Goal: Task Accomplishment & Management: Manage account settings

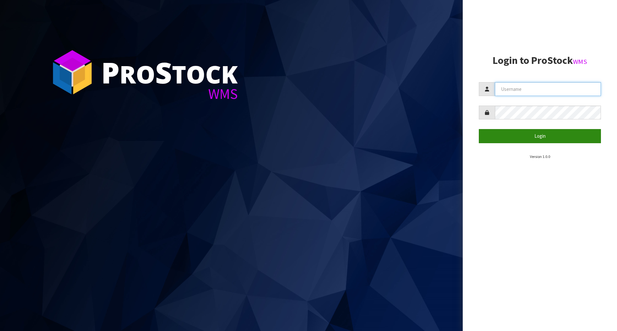
type input "[EMAIL_ADDRESS][DOMAIN_NAME]"
click at [531, 135] on button "Login" at bounding box center [540, 136] width 122 height 14
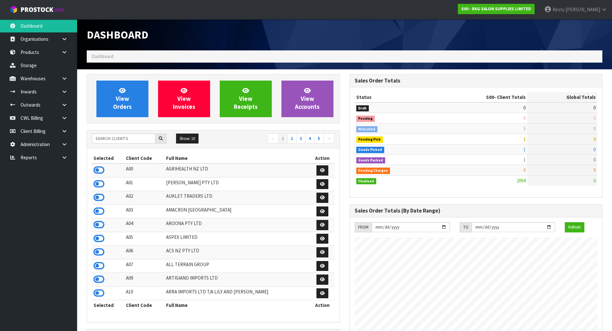
scroll to position [487, 263]
click at [47, 49] on link "Products" at bounding box center [38, 52] width 77 height 13
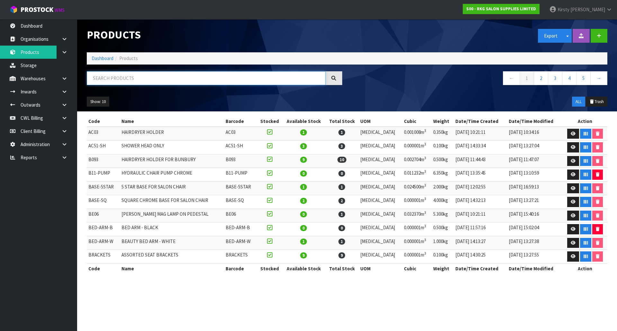
click at [114, 80] on input "text" at bounding box center [206, 78] width 239 height 14
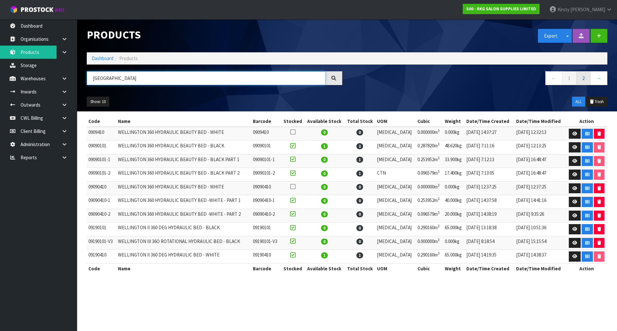
type input "[GEOGRAPHIC_DATA]"
click at [580, 81] on link "2" at bounding box center [583, 78] width 14 height 14
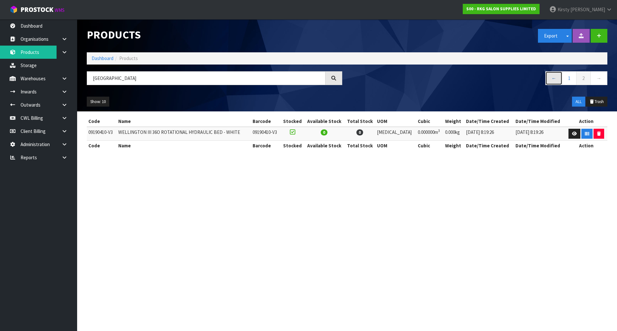
click at [554, 80] on link "←" at bounding box center [553, 78] width 17 height 14
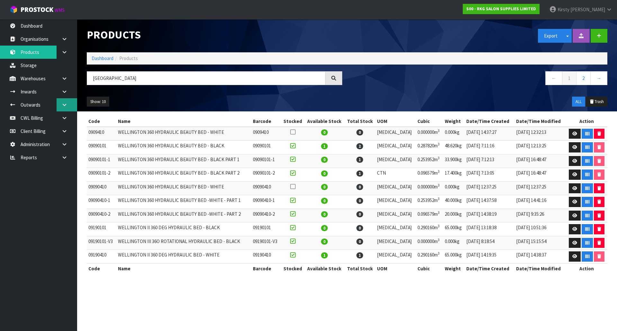
click at [65, 105] on icon at bounding box center [64, 105] width 6 height 5
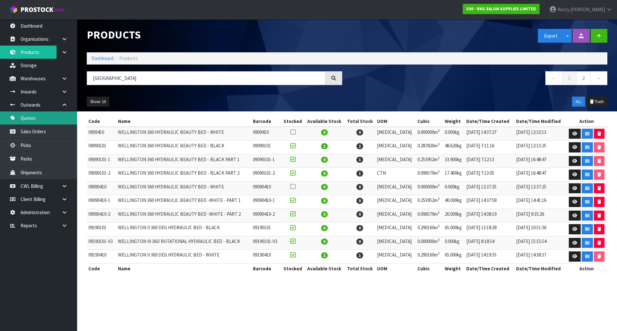
click at [41, 119] on link "Quotes" at bounding box center [38, 118] width 77 height 13
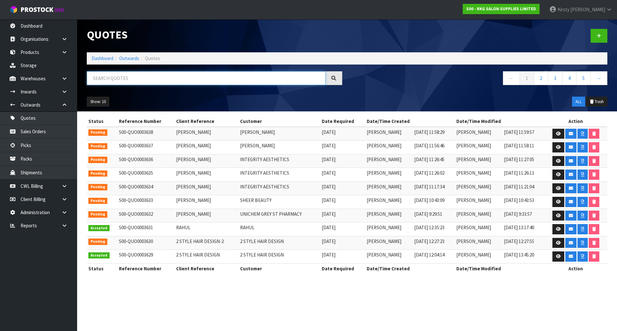
click at [145, 79] on input "text" at bounding box center [206, 78] width 239 height 14
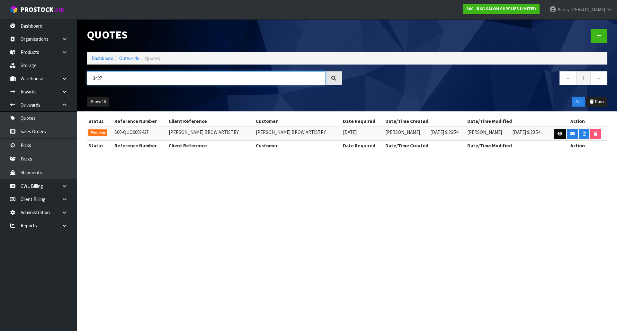
type input "3427"
click at [558, 132] on icon at bounding box center [560, 134] width 5 height 4
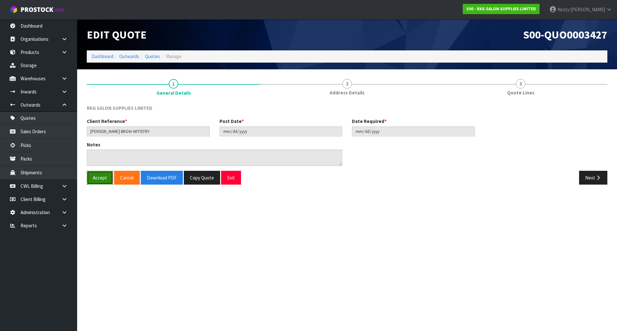
click at [95, 178] on button "Accept" at bounding box center [100, 178] width 26 height 14
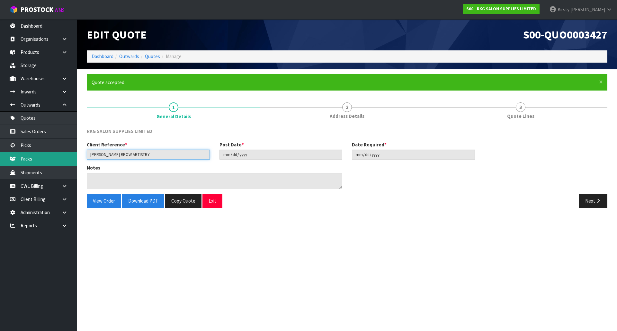
drag, startPoint x: 150, startPoint y: 156, endPoint x: 67, endPoint y: 157, distance: 82.9
click at [67, 157] on body "Toggle navigation ProStock WMS S00 - RKG SALON SUPPLIES LIMITED [PERSON_NAME] L…" at bounding box center [308, 165] width 617 height 331
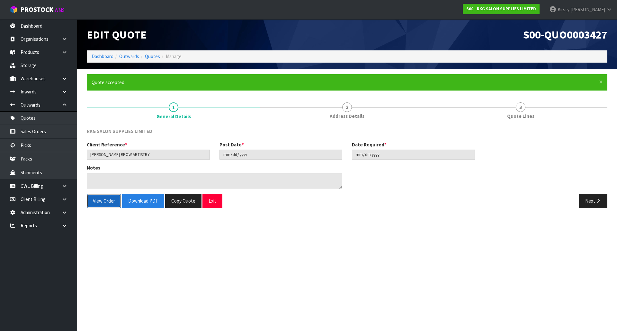
click at [108, 201] on button "View Order" at bounding box center [104, 201] width 34 height 14
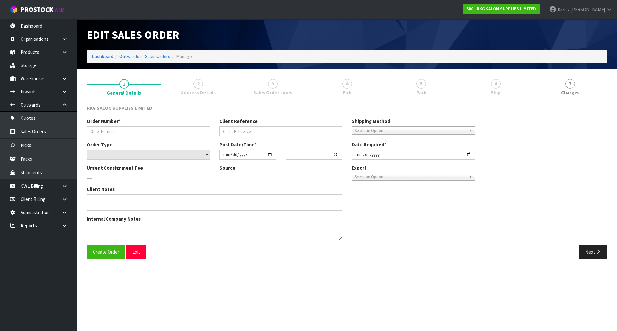
type input "[PERSON_NAME] BROW ARTISTRY"
select select "number:0"
type input "[DATE]"
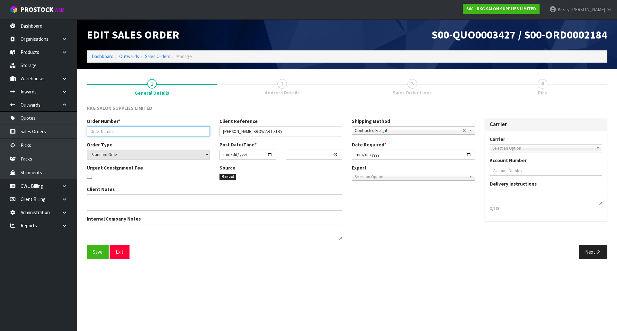
click at [115, 133] on input "text" at bounding box center [148, 132] width 123 height 10
paste input "[PERSON_NAME] BROW ARTISTRY"
type input "[PERSON_NAME] BROW ARTISTRY"
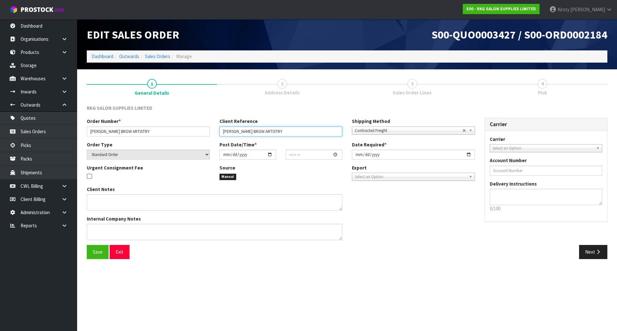
drag, startPoint x: 289, startPoint y: 131, endPoint x: 219, endPoint y: 132, distance: 69.7
click at [219, 132] on input "[PERSON_NAME] BROW ARTISTRY" at bounding box center [280, 132] width 123 height 10
type input "STOOL"
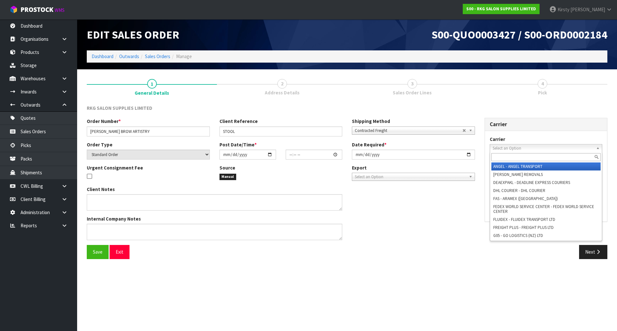
click at [499, 150] on span "Select an Option" at bounding box center [543, 149] width 101 height 8
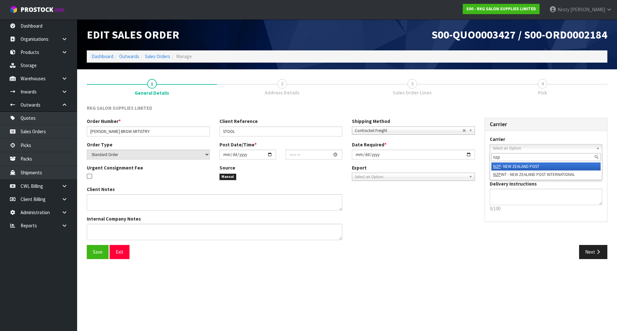
type input "nzp"
click at [505, 165] on li "NZP - NEW ZEALAND POST" at bounding box center [546, 167] width 110 height 8
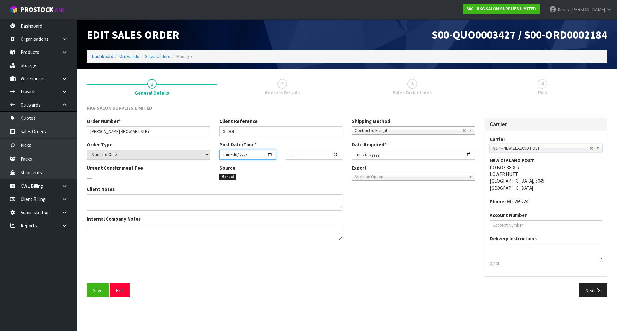
click at [221, 154] on input "date" at bounding box center [247, 155] width 57 height 10
type input "0002-09-18"
type input "00:00:00.000"
type input "[DATE]"
type input "01:00"
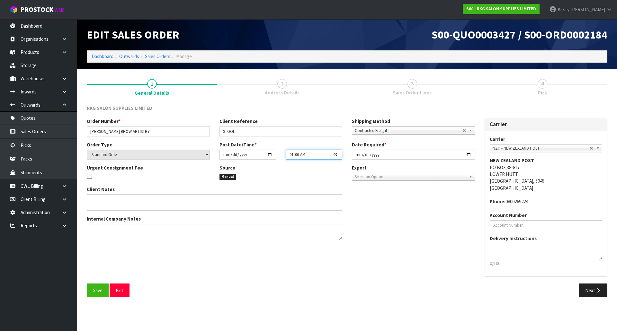
type input "[DATE]"
type input "13:00"
click at [358, 155] on input "[DATE]" at bounding box center [413, 155] width 123 height 10
type input "[DATE]"
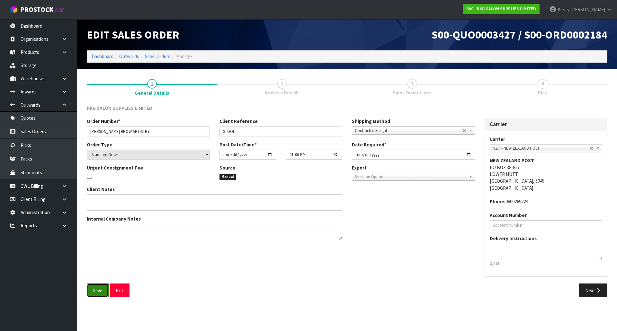
click at [91, 287] on button "Save" at bounding box center [98, 291] width 22 height 14
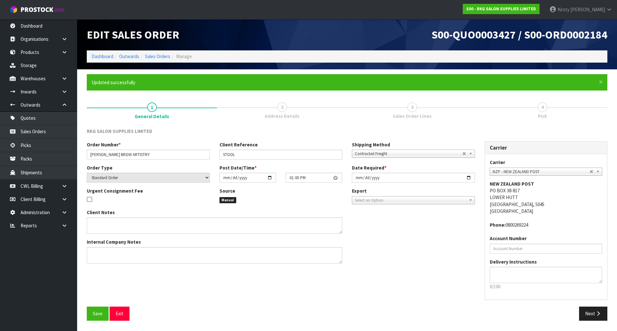
type input "13:00:00.000"
click at [599, 313] on icon "button" at bounding box center [598, 313] width 6 height 5
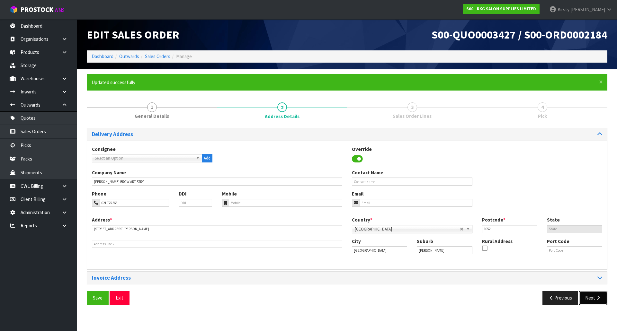
click at [592, 297] on button "Next" at bounding box center [593, 298] width 28 height 14
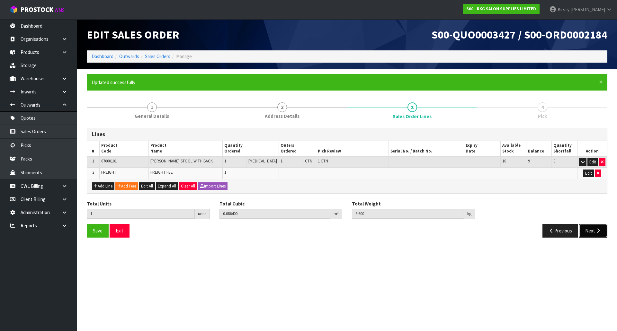
click at [595, 232] on button "Next" at bounding box center [593, 231] width 28 height 14
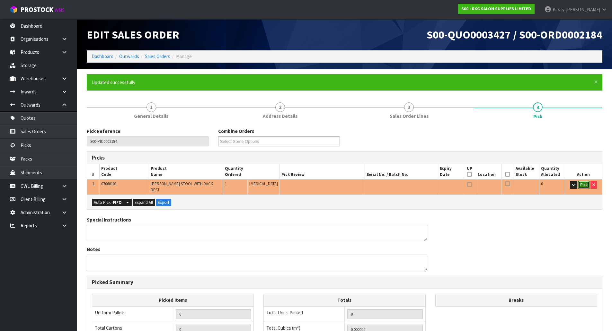
click at [585, 183] on button "Pick" at bounding box center [583, 185] width 11 height 8
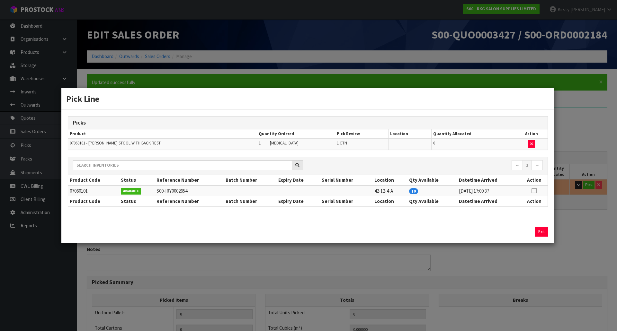
click at [532, 191] on icon at bounding box center [533, 191] width 5 height 0
click at [514, 231] on button "Assign Pick" at bounding box center [519, 232] width 26 height 10
type input "1"
type input "0.0864"
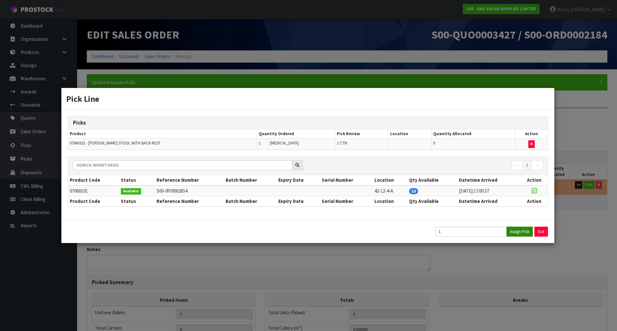
type input "9.6"
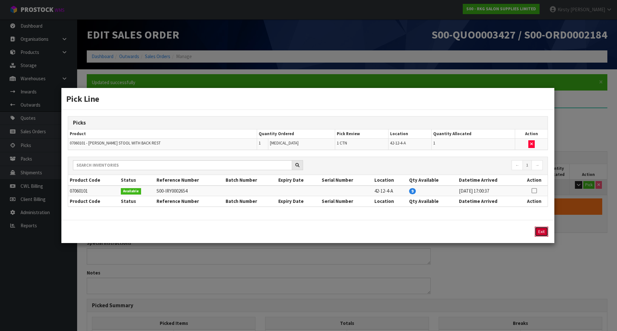
click at [539, 233] on button "Exit" at bounding box center [541, 232] width 13 height 10
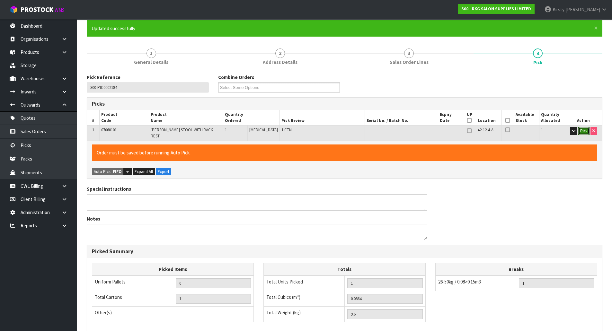
scroll to position [141, 0]
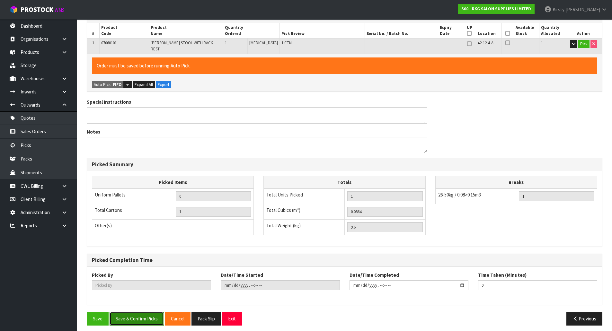
click at [139, 314] on button "Save & Confirm Picks" at bounding box center [137, 319] width 54 height 14
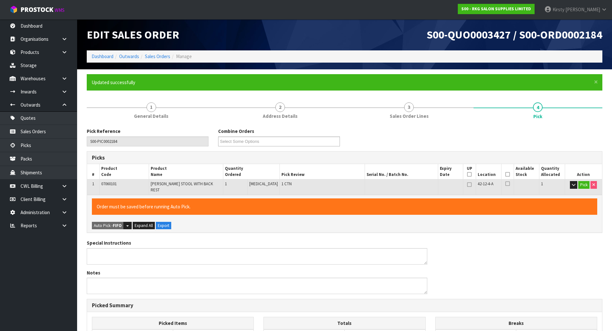
type input "[PERSON_NAME]"
type input "[DATE]T12:51:01"
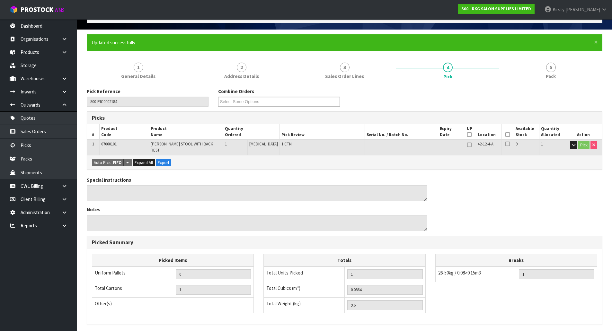
scroll to position [118, 0]
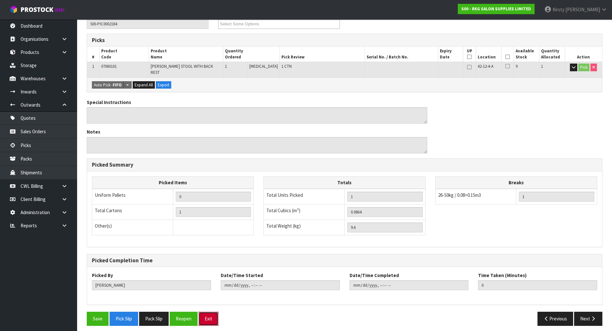
click at [214, 313] on button "Exit" at bounding box center [209, 319] width 20 height 14
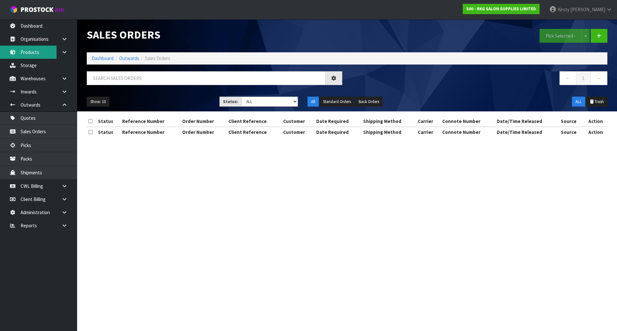
click at [27, 50] on div "Sales Orders Pick Selected - Split button! FIFO - First In First Out FEFO - Fir…" at bounding box center [308, 74] width 617 height 149
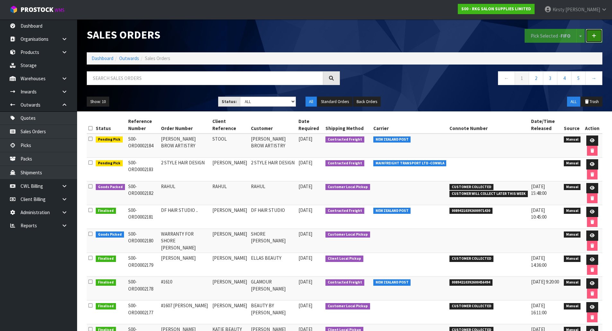
click at [594, 34] on icon at bounding box center [594, 35] width 4 height 5
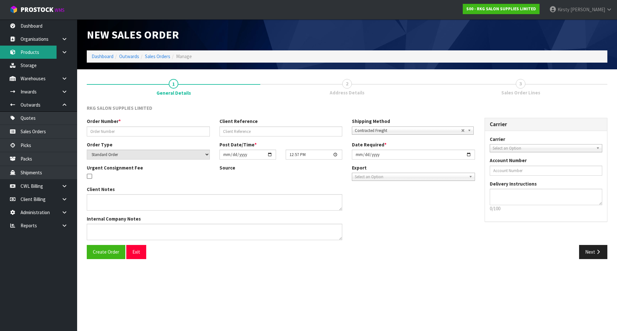
click at [45, 53] on link "Products" at bounding box center [38, 52] width 77 height 13
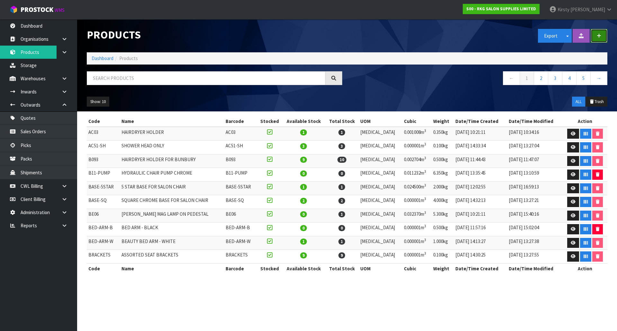
click at [600, 36] on icon "button" at bounding box center [599, 35] width 4 height 5
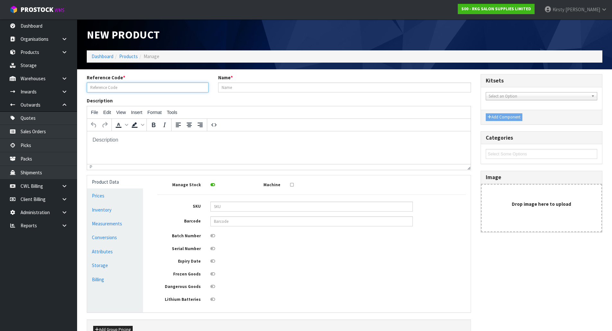
click at [123, 87] on input "text" at bounding box center [148, 88] width 122 height 10
type input "OBROUND90X50BLK"
click at [227, 86] on input "text" at bounding box center [344, 88] width 253 height 10
paste input "ECLIPSE OBROUND BLACK FRONT LIT LED ALUMINIUM FRAMED MIRROR WITH DEMISTER"
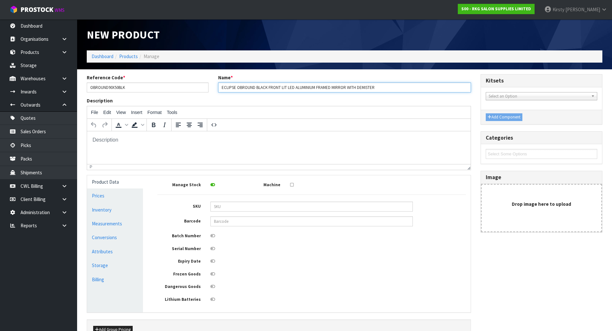
type input "ECLIPSE OBROUND BLACK FRONT LIT LED ALUMINIUM FRAMED MIRROR WITH DEMISTER"
click at [211, 184] on icon at bounding box center [212, 185] width 5 height 4
click at [0, 0] on input "checkbox" at bounding box center [0, 0] width 0 height 0
click at [95, 197] on link "Prices" at bounding box center [115, 195] width 56 height 13
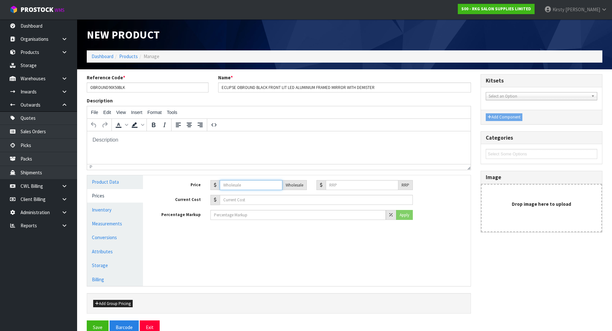
click at [229, 188] on input "text" at bounding box center [251, 185] width 63 height 10
type input "339.00"
type input "575.00"
drag, startPoint x: 236, startPoint y: 185, endPoint x: 210, endPoint y: 184, distance: 25.4
click at [210, 184] on div "339.00 Wholesale" at bounding box center [258, 185] width 96 height 10
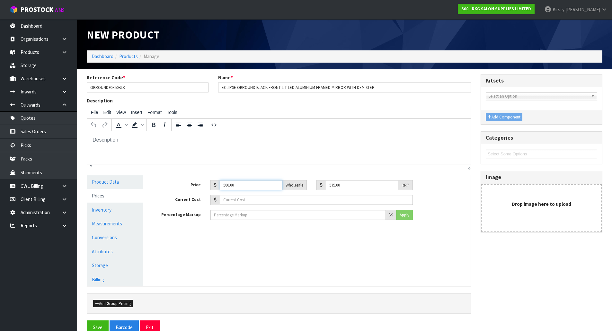
type input "500.00"
click at [253, 201] on input "text" at bounding box center [316, 200] width 193 height 10
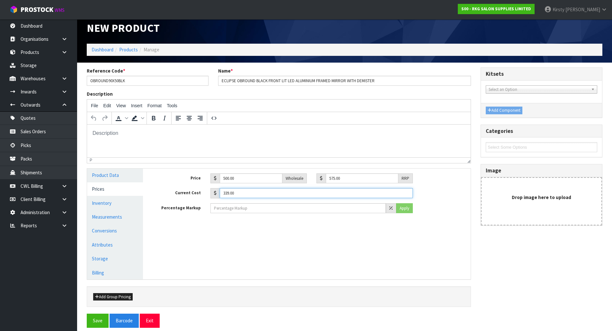
scroll to position [13, 0]
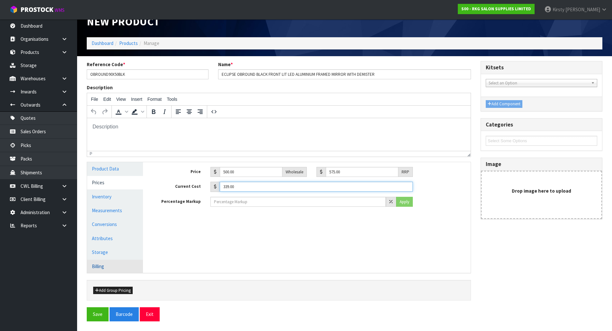
type input "339.00"
click at [111, 269] on link "Billing" at bounding box center [115, 266] width 56 height 13
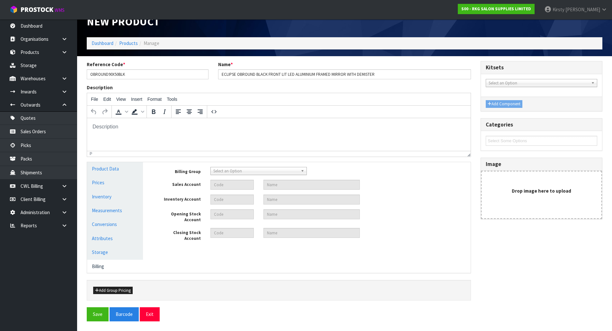
click at [231, 174] on span "Select an Option" at bounding box center [255, 171] width 85 height 8
click at [230, 197] on li "RKG" at bounding box center [258, 197] width 93 height 8
type input "1105"
type input "SALES- PRODUCTS RKG"
type input "9150"
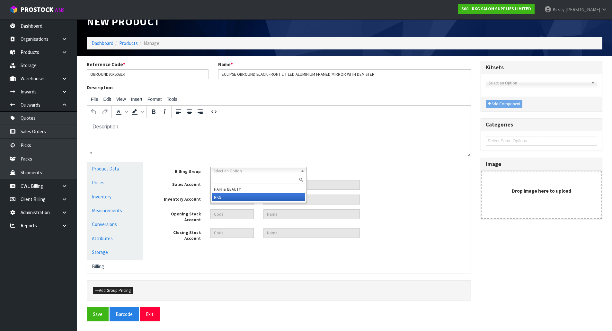
type input "INVENTORY RKG"
type input "2100"
type input "OPENING STOCK RKG"
type input "2104"
type input "CLOSING STOCK RKG"
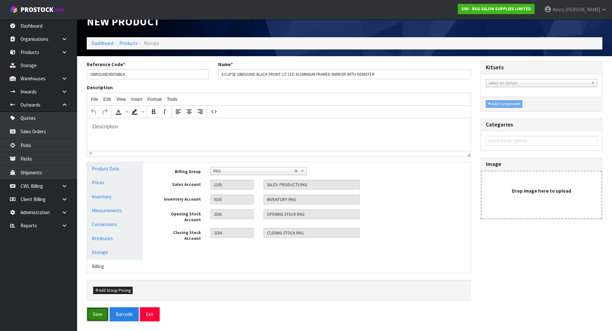
click at [99, 314] on button "Save" at bounding box center [98, 315] width 22 height 14
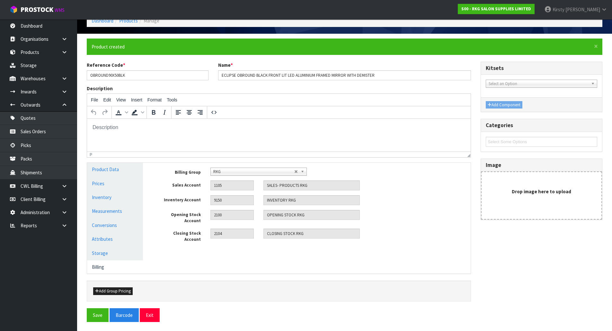
scroll to position [36, 0]
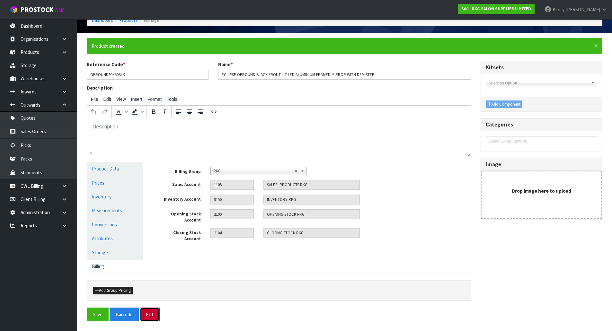
click at [147, 314] on button "Exit" at bounding box center [150, 315] width 20 height 14
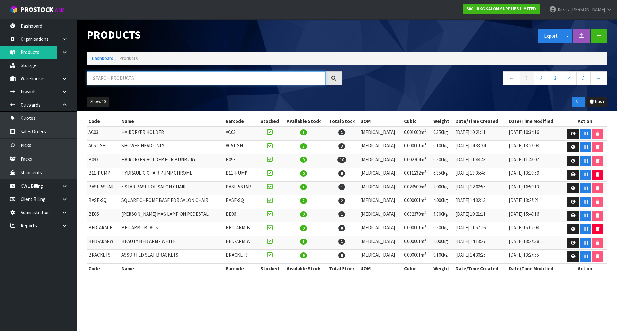
click at [134, 81] on input "text" at bounding box center [206, 78] width 239 height 14
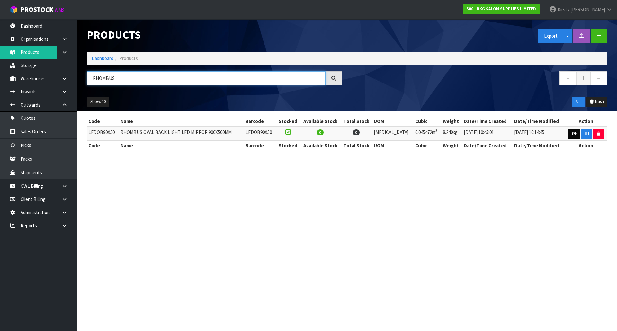
type input "RHOMBUS"
click at [569, 132] on link at bounding box center [574, 134] width 12 height 10
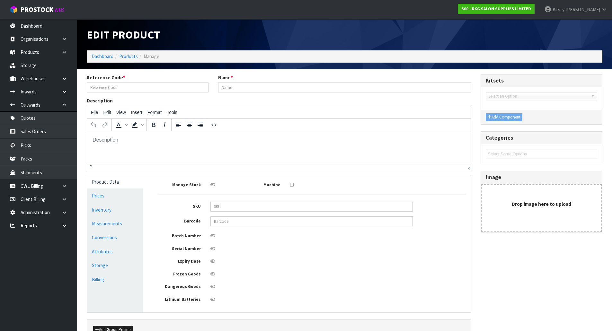
type input "LEDOB90X50"
type input "RHOMBUS OVAL BACK LIGHT LED MIRROR 900X500MM"
type input "LEDOB90X50"
type input "503.48"
type input "579.00"
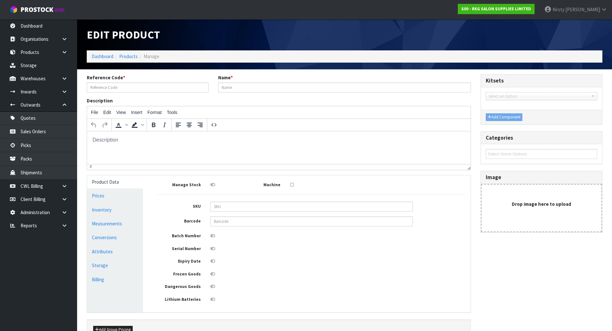
type input "289.00"
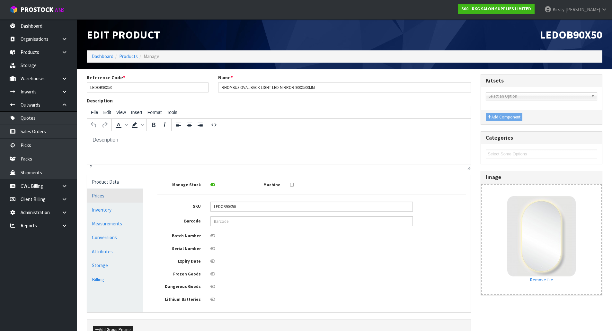
click at [101, 193] on link "Prices" at bounding box center [115, 195] width 56 height 13
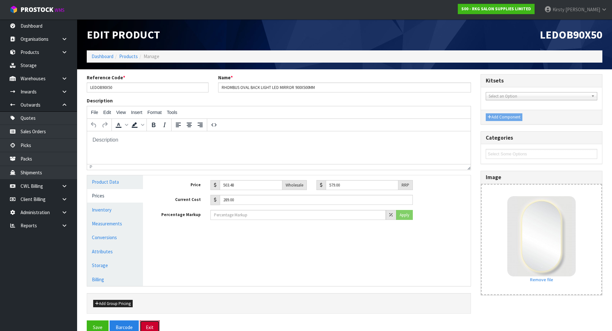
click at [153, 328] on button "Exit" at bounding box center [150, 328] width 20 height 14
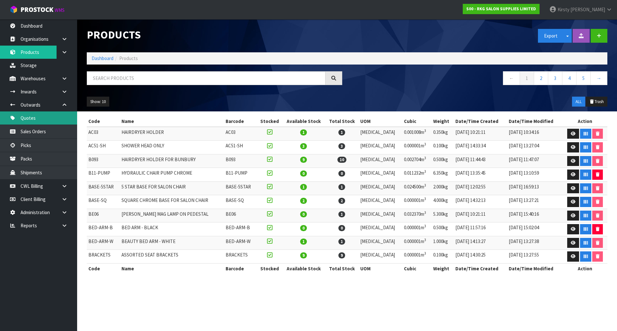
click at [26, 115] on link "Quotes" at bounding box center [38, 118] width 77 height 13
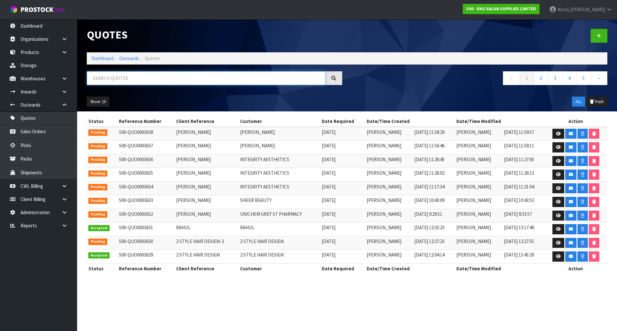
click at [134, 80] on input "text" at bounding box center [206, 78] width 239 height 14
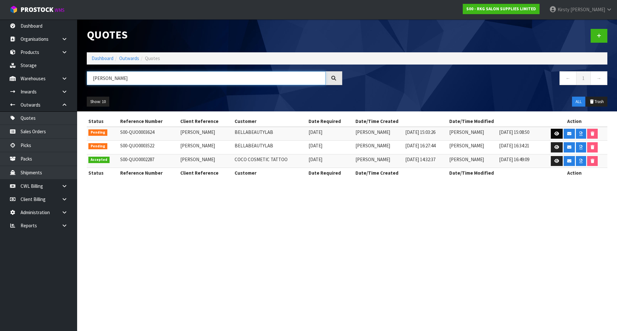
type input "[PERSON_NAME]"
click at [554, 135] on icon at bounding box center [556, 134] width 5 height 4
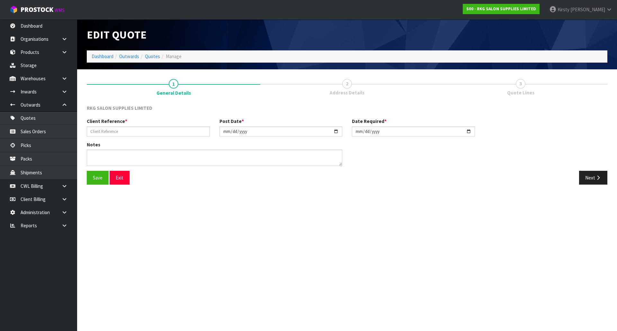
type input "[PERSON_NAME]"
type input "[DATE]"
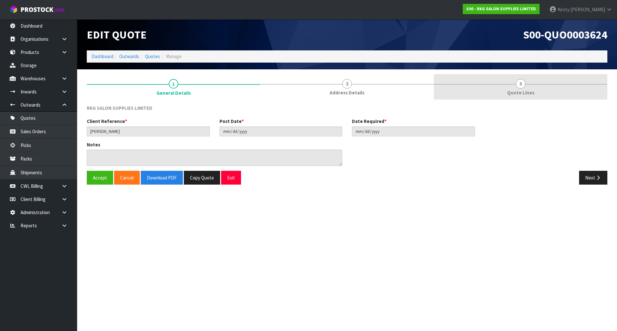
click at [522, 88] on span "3" at bounding box center [521, 84] width 10 height 10
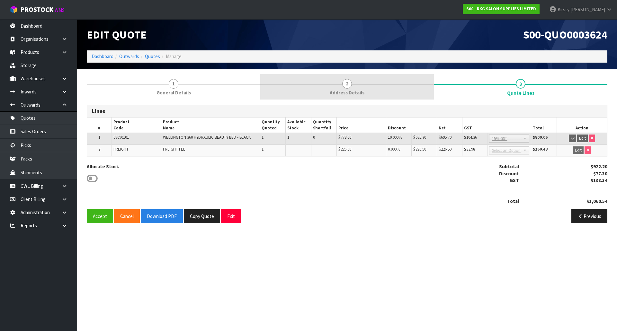
click at [347, 85] on span "2" at bounding box center [347, 84] width 10 height 10
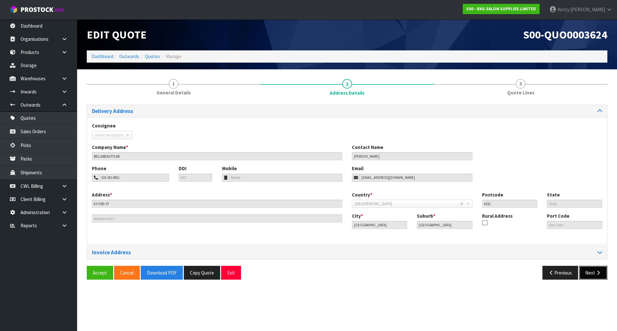
click at [595, 274] on icon "button" at bounding box center [598, 273] width 6 height 5
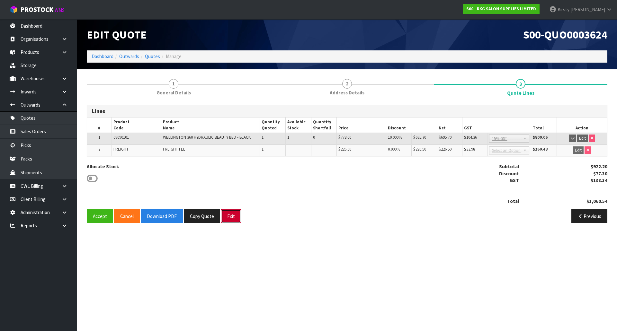
click at [231, 216] on button "Exit" at bounding box center [231, 217] width 20 height 14
click at [33, 134] on link "Sales Orders" at bounding box center [38, 131] width 77 height 13
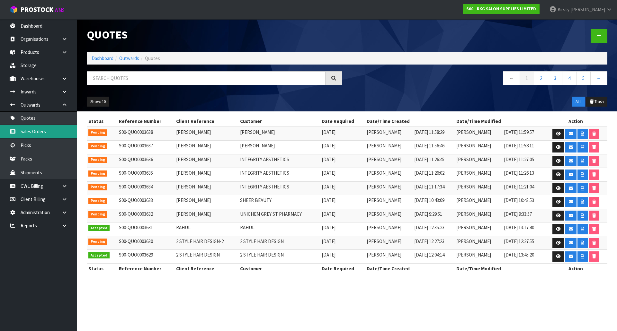
click at [35, 132] on link "Sales Orders" at bounding box center [38, 131] width 77 height 13
click at [34, 132] on link "Sales Orders" at bounding box center [38, 131] width 77 height 13
click at [32, 119] on link "Quotes" at bounding box center [38, 118] width 77 height 13
click at [31, 130] on link "Sales Orders" at bounding box center [38, 131] width 77 height 13
click at [29, 94] on link "Inwards" at bounding box center [38, 91] width 77 height 13
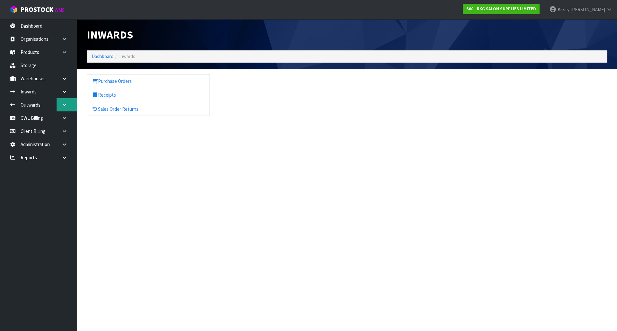
click at [63, 103] on icon at bounding box center [64, 105] width 6 height 5
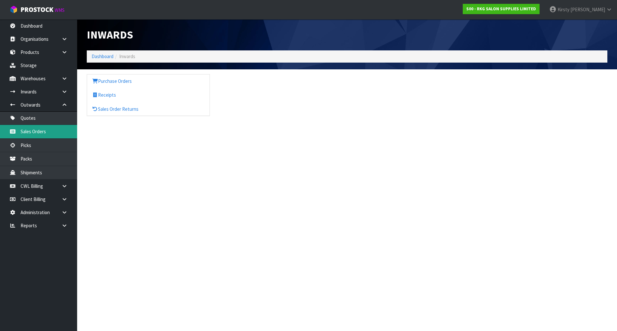
click at [36, 130] on link "Sales Orders" at bounding box center [38, 131] width 77 height 13
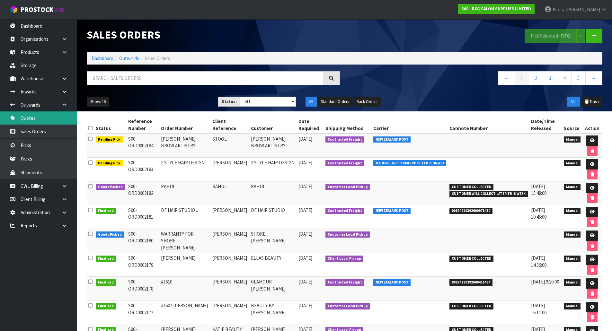
click at [38, 120] on link "Quotes" at bounding box center [38, 118] width 77 height 13
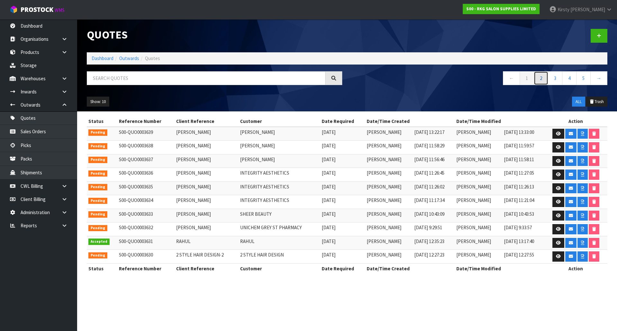
click at [542, 78] on link "2" at bounding box center [541, 78] width 14 height 14
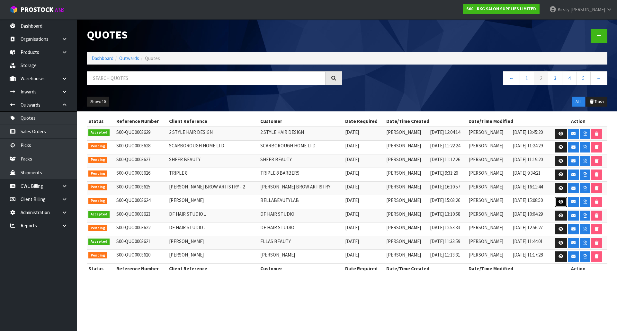
click at [561, 202] on icon at bounding box center [560, 202] width 5 height 4
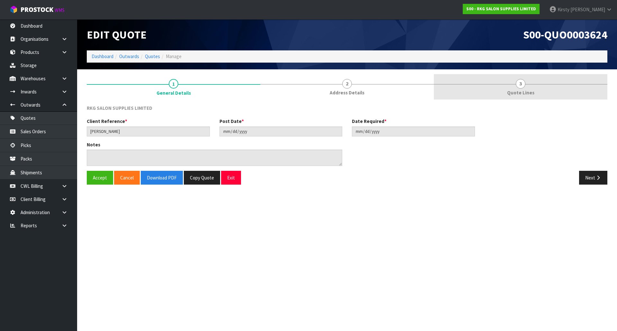
click at [519, 85] on span "3" at bounding box center [521, 84] width 10 height 10
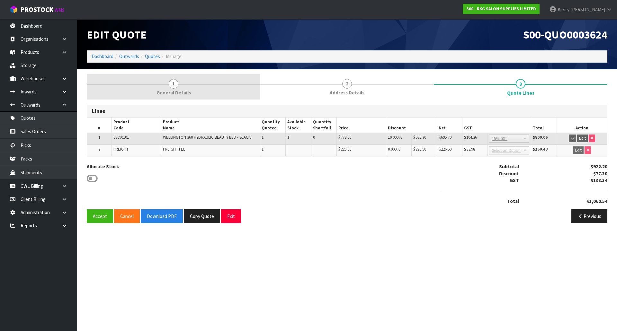
click at [171, 86] on span "1" at bounding box center [174, 84] width 10 height 10
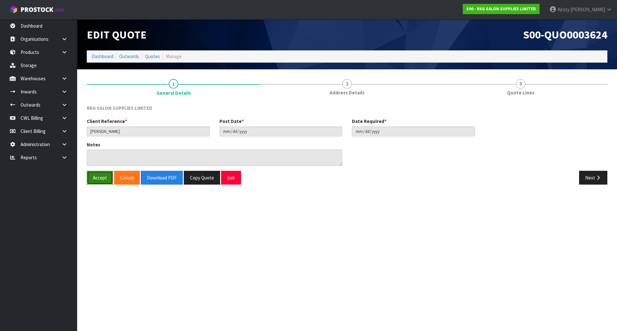
click at [102, 180] on button "Accept" at bounding box center [100, 178] width 26 height 14
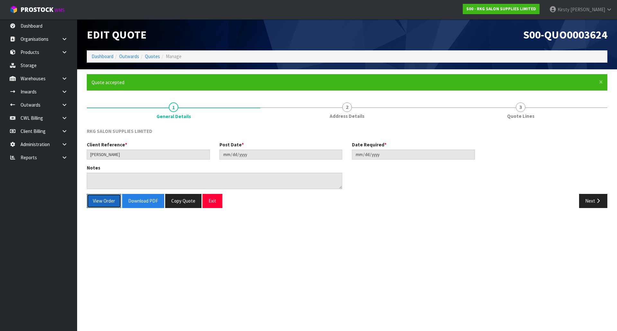
click at [109, 199] on button "View Order" at bounding box center [104, 201] width 34 height 14
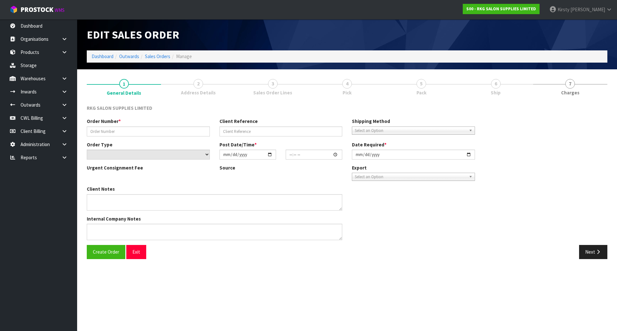
type input "[PERSON_NAME]"
select select "number:0"
type input "[DATE]"
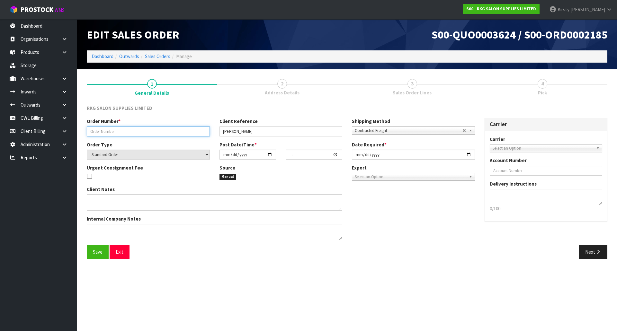
click at [101, 132] on input "text" at bounding box center [148, 132] width 123 height 10
type input "BELLA BEAUTY LAB"
click at [535, 148] on span "Select an Option" at bounding box center [543, 149] width 101 height 8
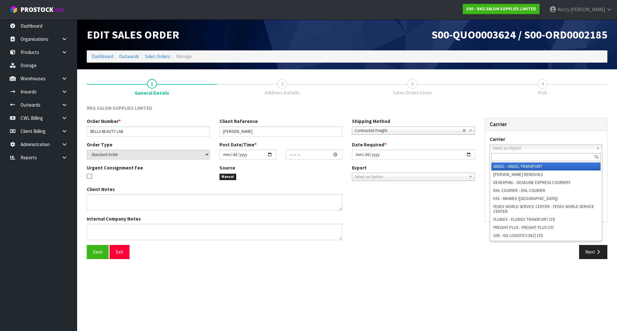
click at [500, 148] on span "Select an Option" at bounding box center [543, 149] width 101 height 8
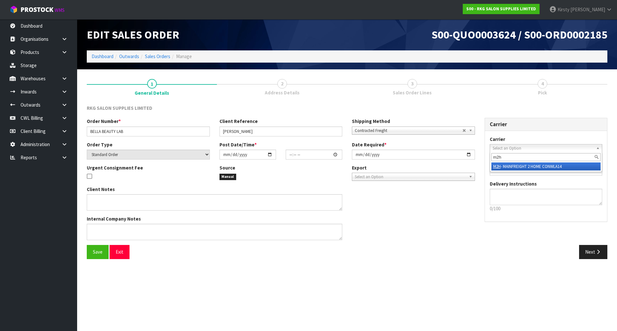
type input "m2h"
click at [505, 165] on li "M2H - MAINFREIGHT 2 HOME CONWLA14" at bounding box center [546, 167] width 110 height 8
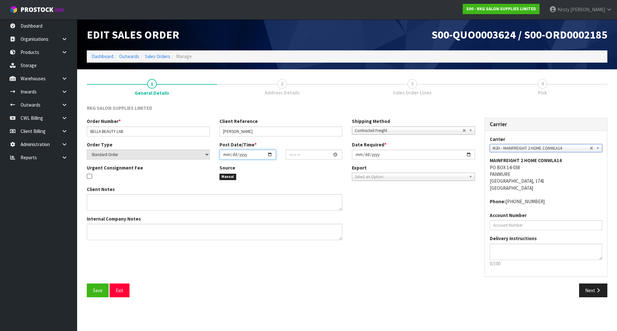
click at [226, 154] on input "date" at bounding box center [247, 155] width 57 height 10
type input "0002-09-18"
type input "00:00:00.000"
type input "[DATE]"
click at [291, 155] on input "00:00:00.000" at bounding box center [314, 155] width 57 height 10
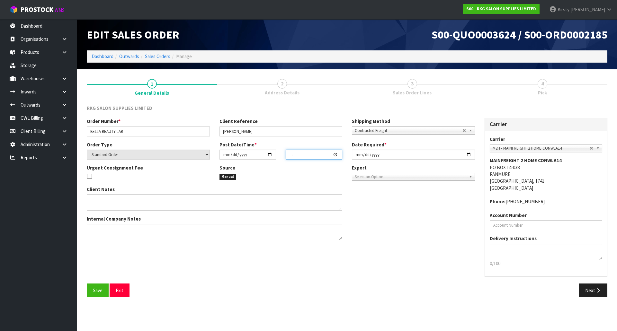
type input "02:00"
type input "[DATE]"
type input "14:00"
click at [357, 155] on input "[DATE]" at bounding box center [413, 155] width 123 height 10
type input "2025-09-19"
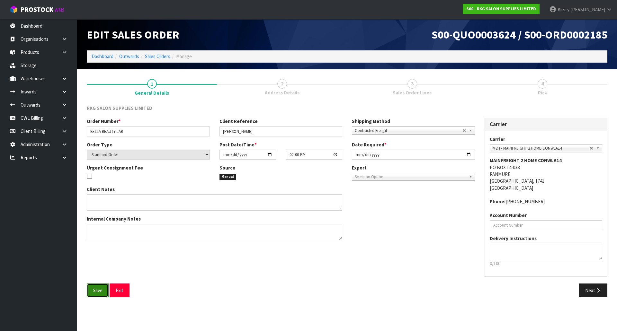
click at [91, 286] on button "Save" at bounding box center [98, 291] width 22 height 14
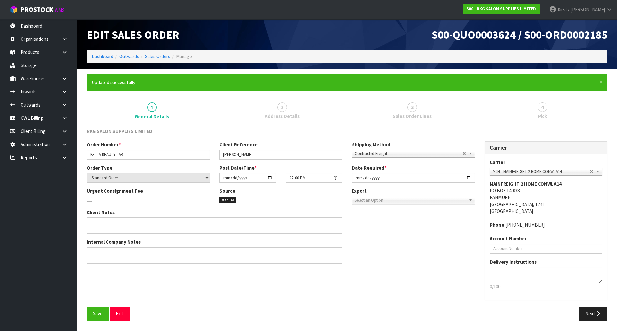
type input "14:00:00.000"
click at [588, 314] on button "Next" at bounding box center [593, 314] width 28 height 14
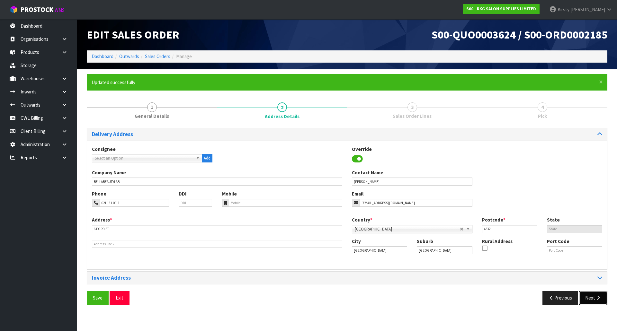
click at [593, 296] on button "Next" at bounding box center [593, 298] width 28 height 14
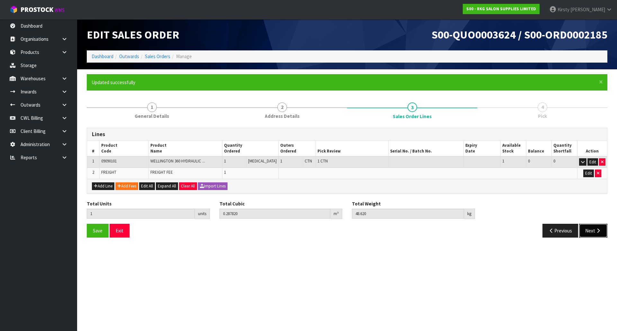
click at [592, 231] on button "Next" at bounding box center [593, 231] width 28 height 14
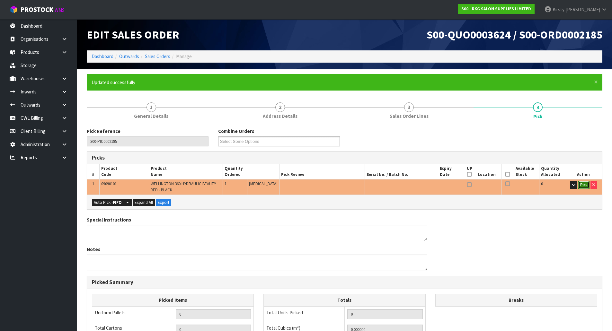
click at [582, 185] on button "Pick" at bounding box center [583, 185] width 11 height 8
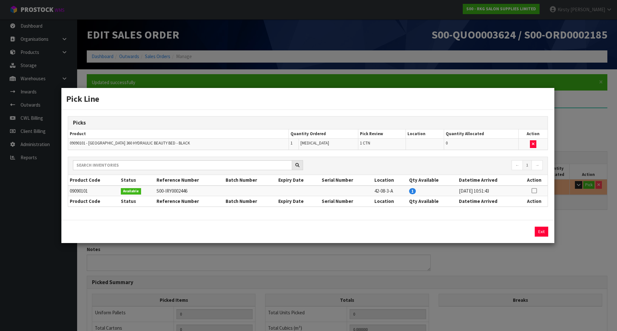
click at [534, 191] on icon at bounding box center [533, 191] width 5 height 0
click at [519, 229] on button "Assign Pick" at bounding box center [519, 232] width 26 height 10
type input "1"
type input "0.28782"
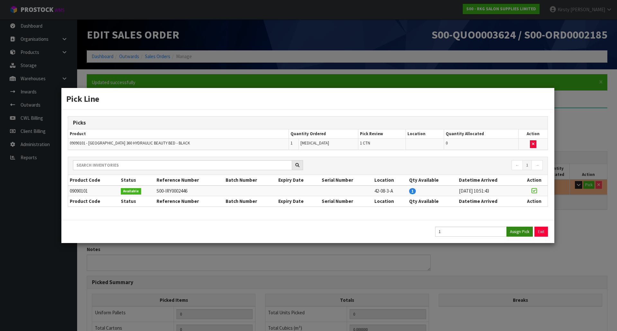
type input "48.62"
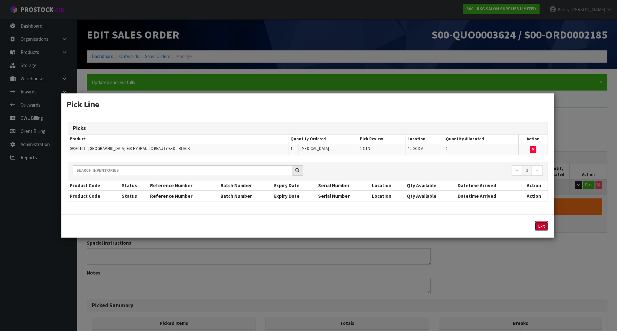
click at [540, 226] on button "Exit" at bounding box center [541, 226] width 13 height 10
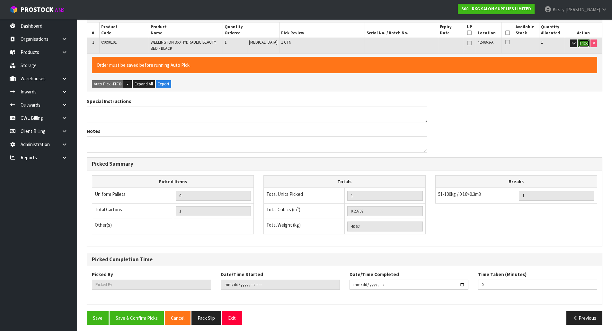
scroll to position [145, 0]
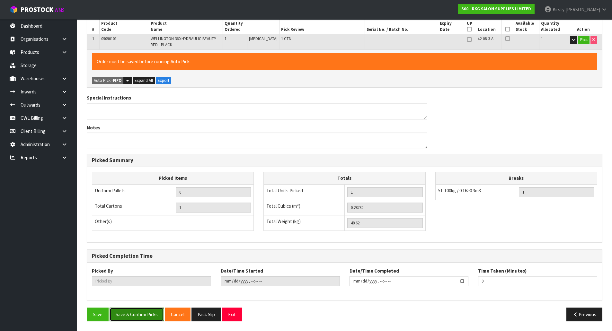
click at [133, 314] on button "Save & Confirm Picks" at bounding box center [137, 315] width 54 height 14
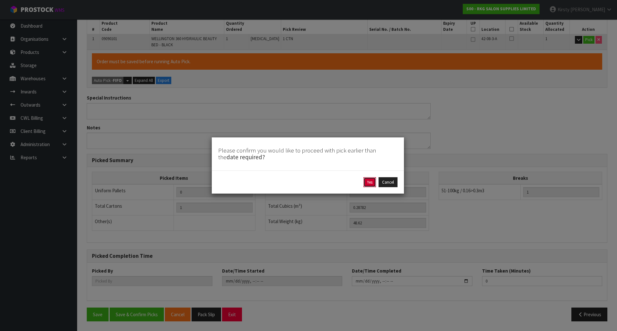
click at [371, 182] on button "Yes" at bounding box center [369, 182] width 13 height 10
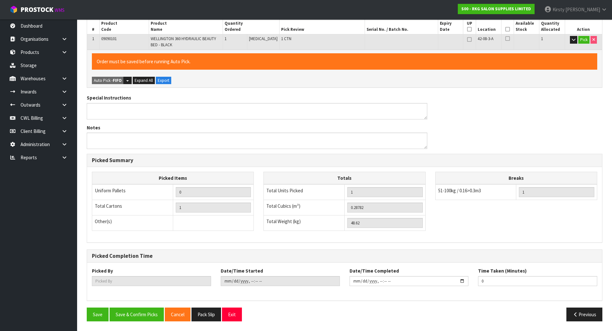
scroll to position [0, 0]
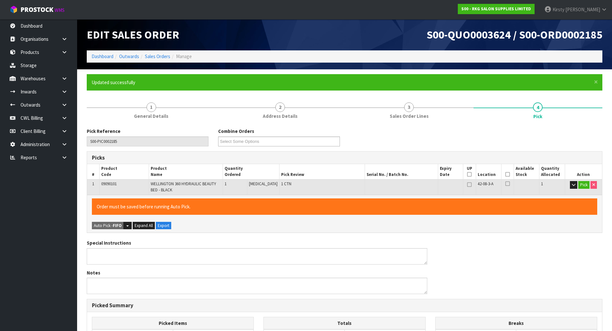
type input "[PERSON_NAME]"
type input "2025-09-18T13:56:25"
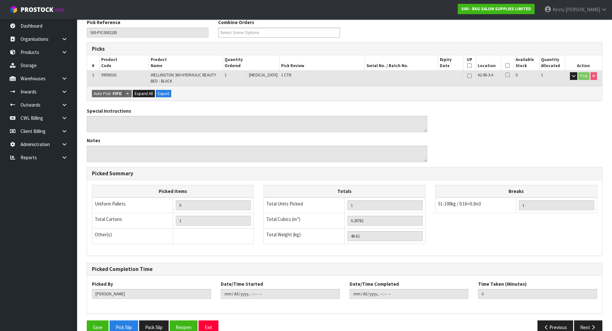
scroll to position [122, 0]
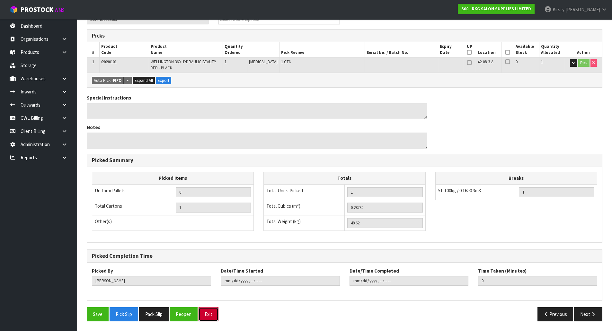
click at [215, 314] on button "Exit" at bounding box center [209, 315] width 20 height 14
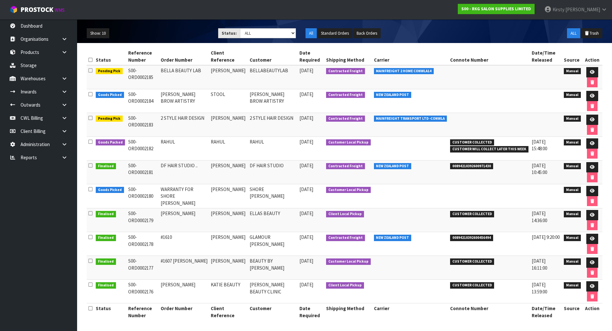
scroll to position [69, 0]
